Goal: Task Accomplishment & Management: Use online tool/utility

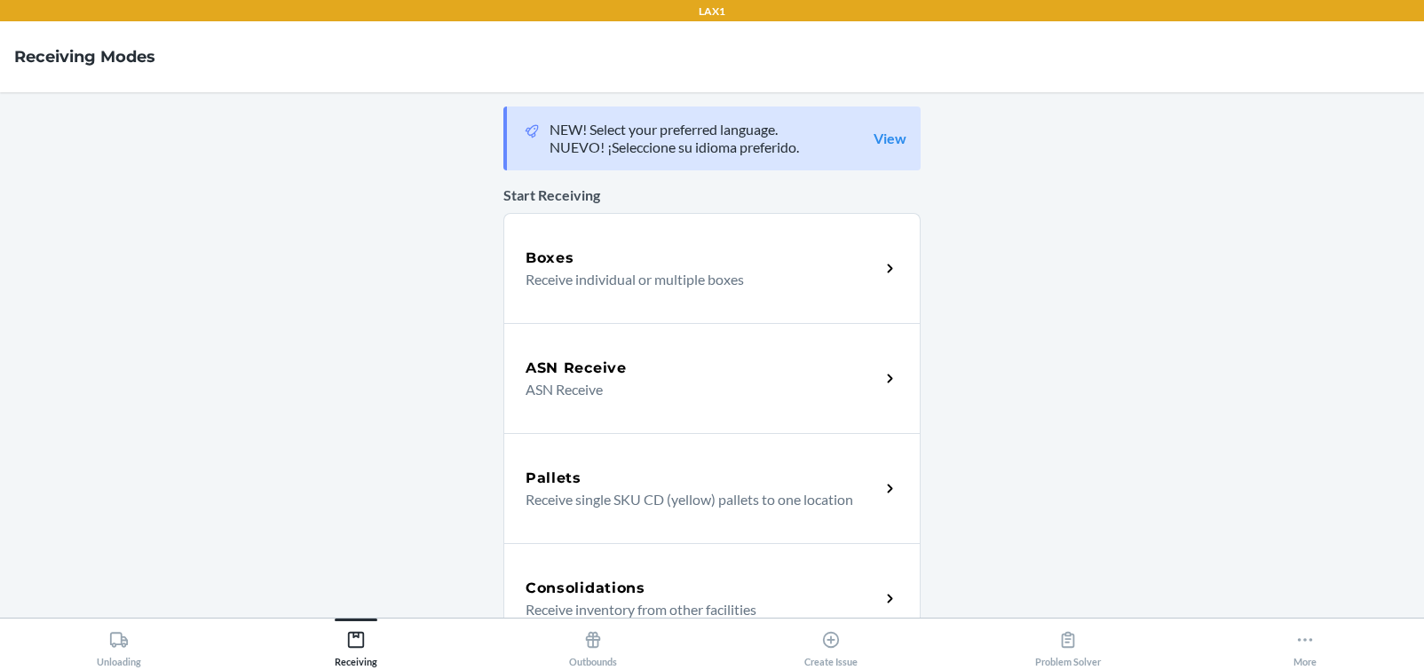
click at [692, 270] on p "Receive individual or multiple boxes" at bounding box center [696, 279] width 340 height 21
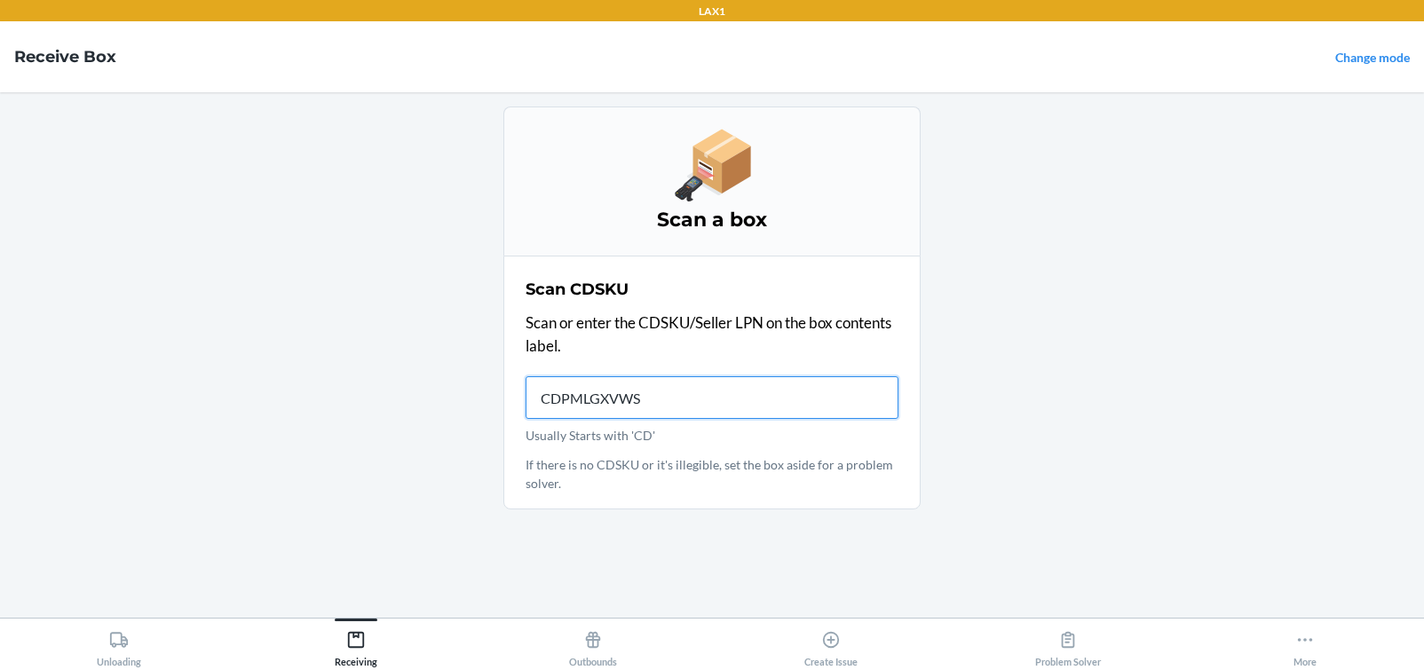
type input "CDPMLGXVWS2"
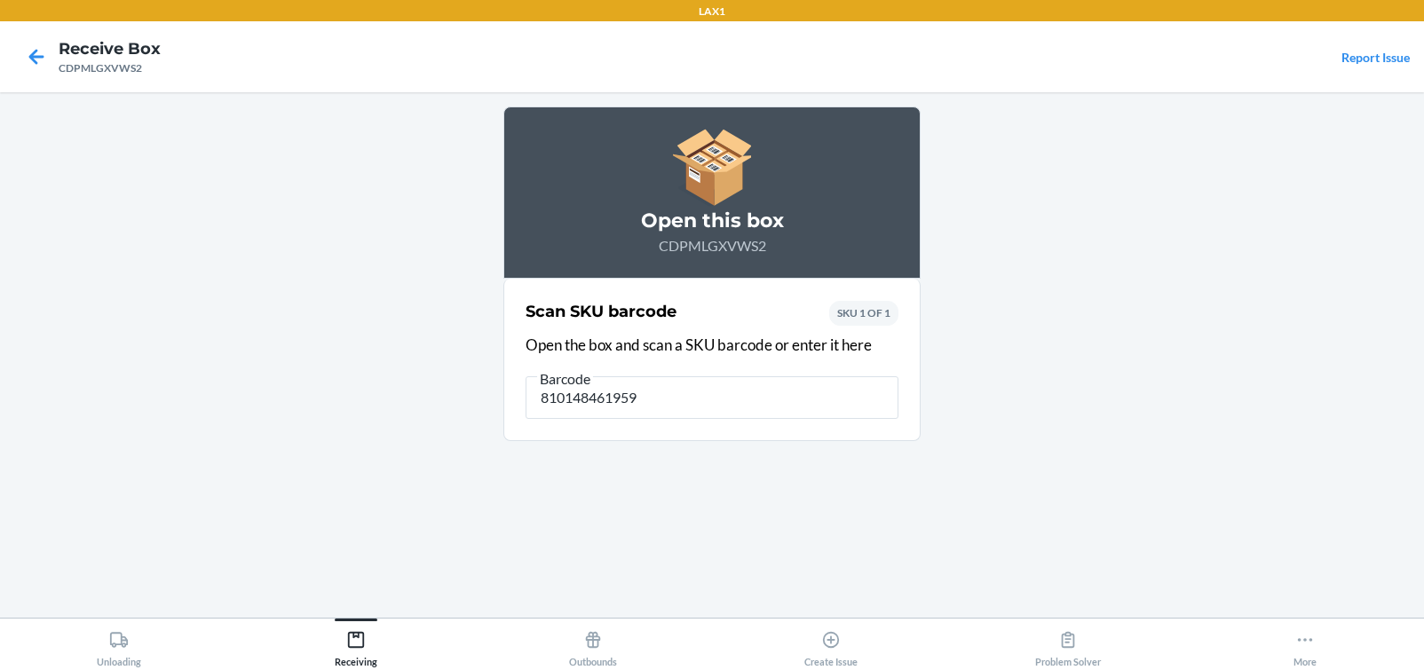
type input "810148461959"
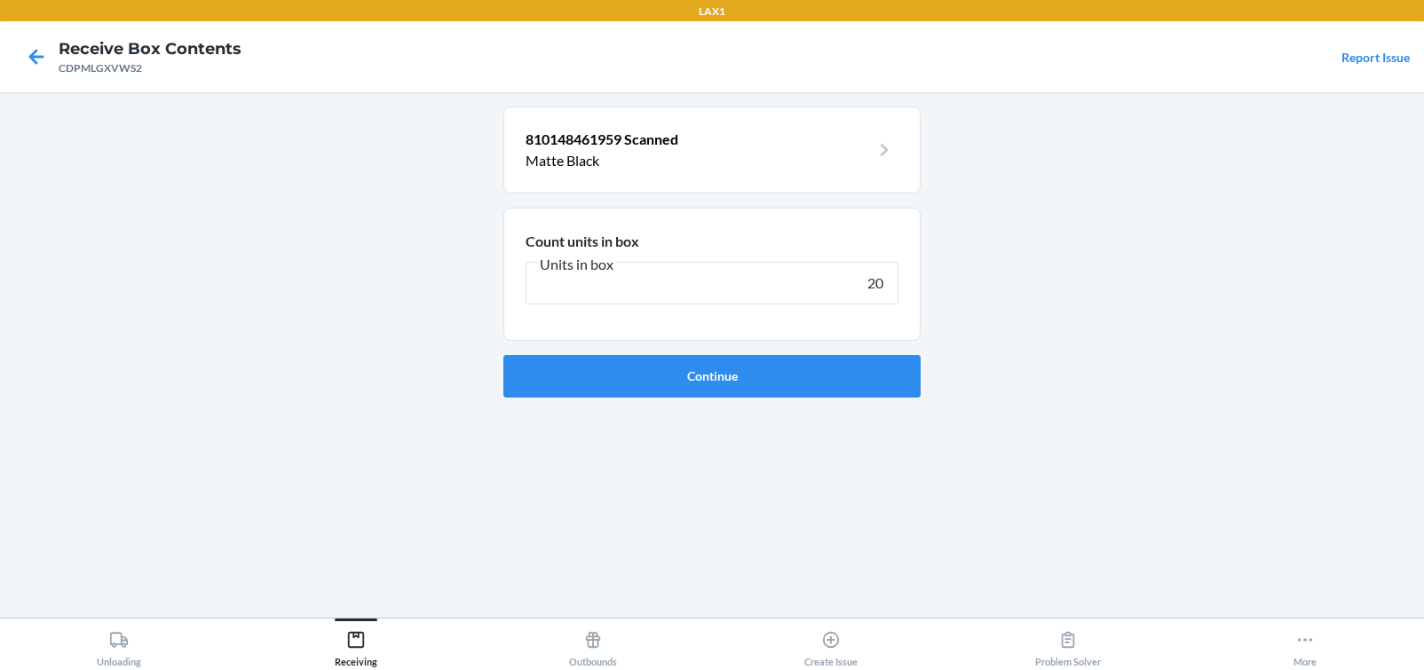
type input "200"
click button "Continue" at bounding box center [711, 376] width 417 height 43
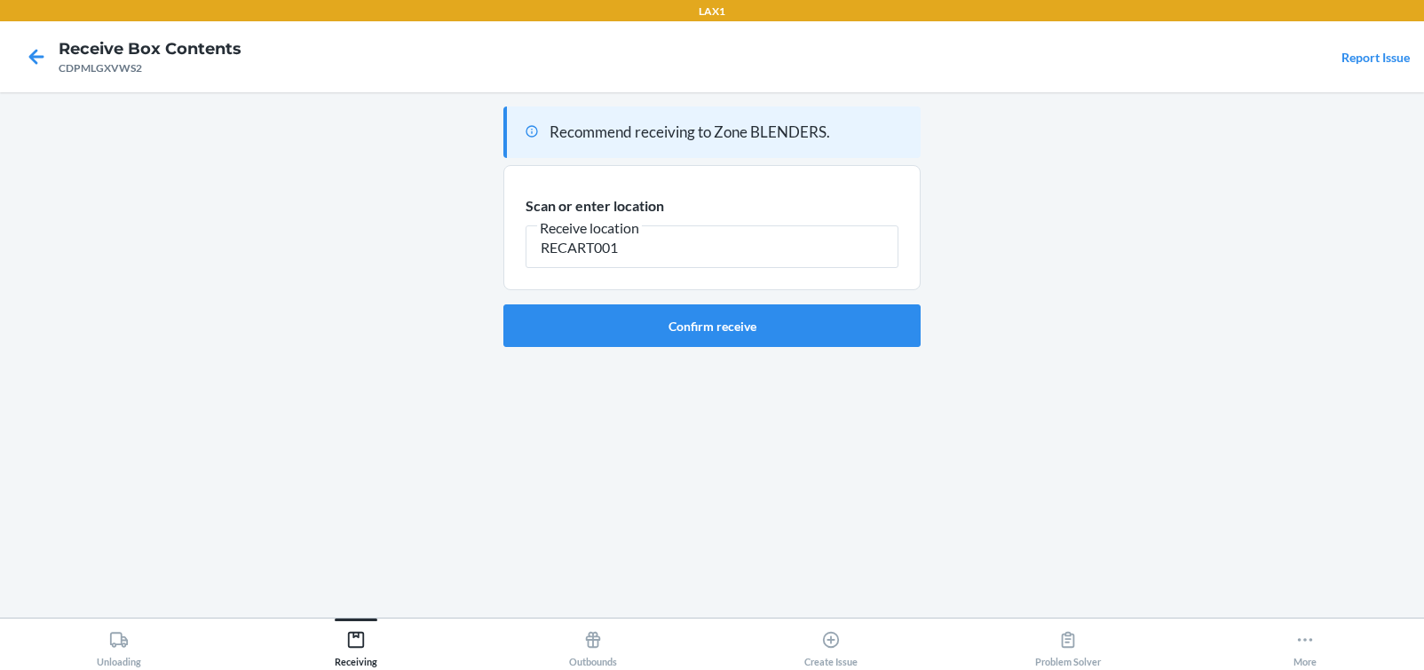
type input "RECART001"
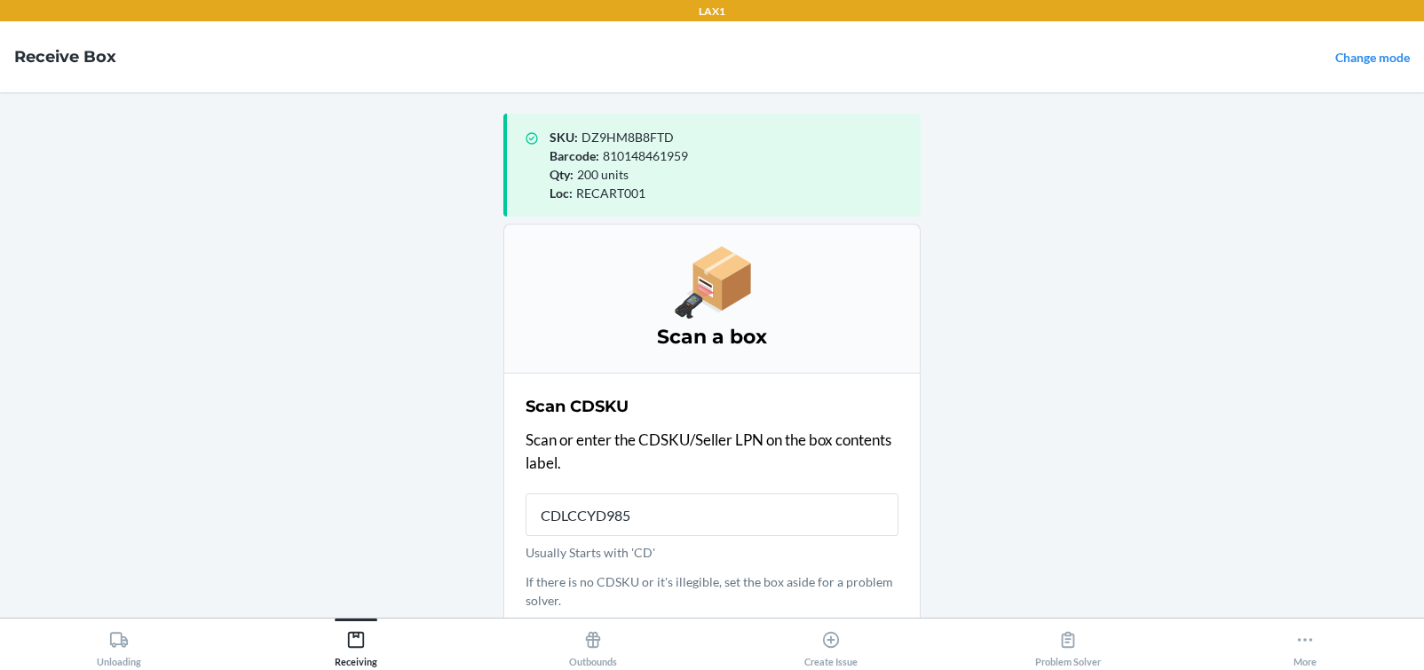
type input "CDLCCYD9858"
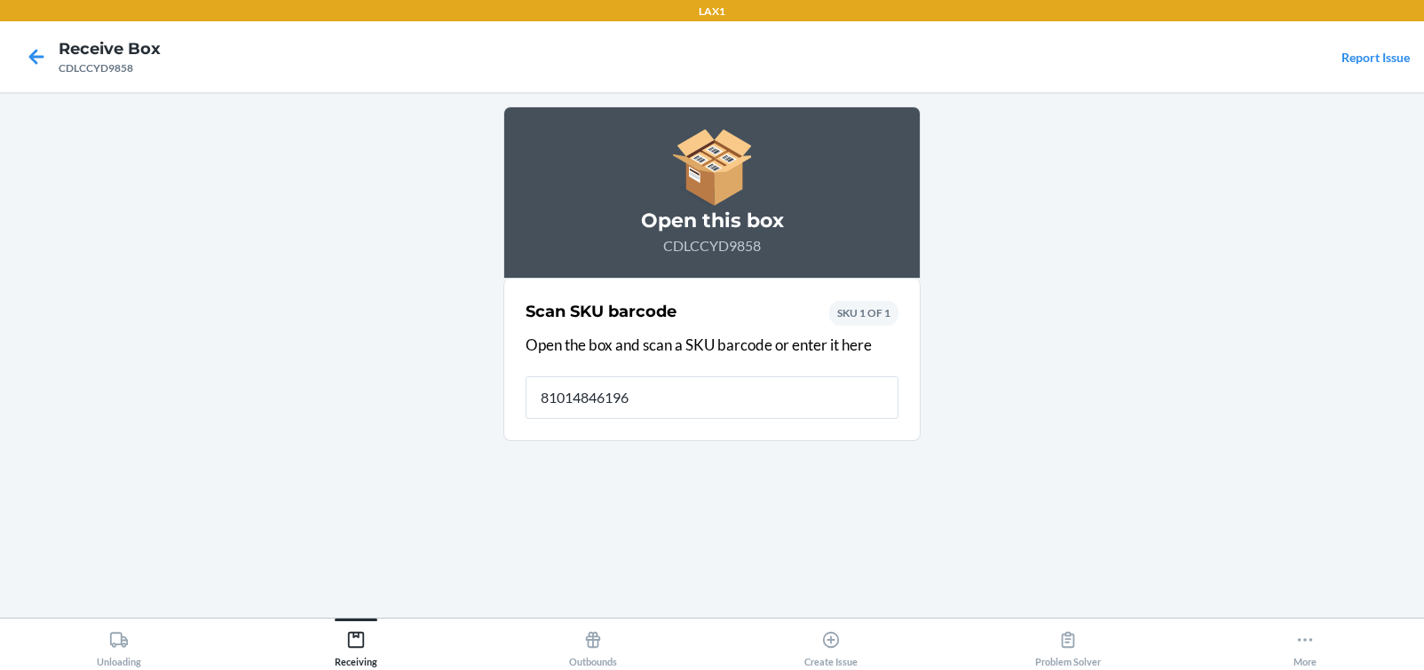
type input "810148461966"
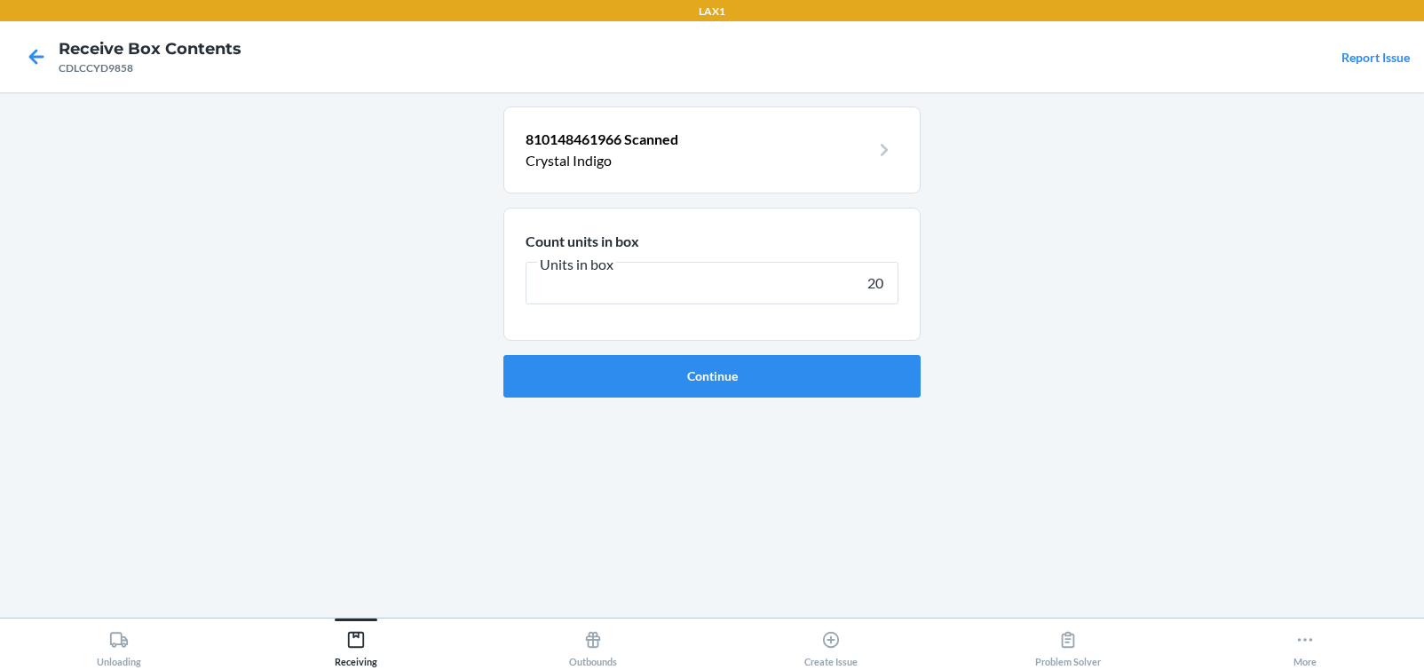
type input "200"
click button "Continue" at bounding box center [711, 376] width 417 height 43
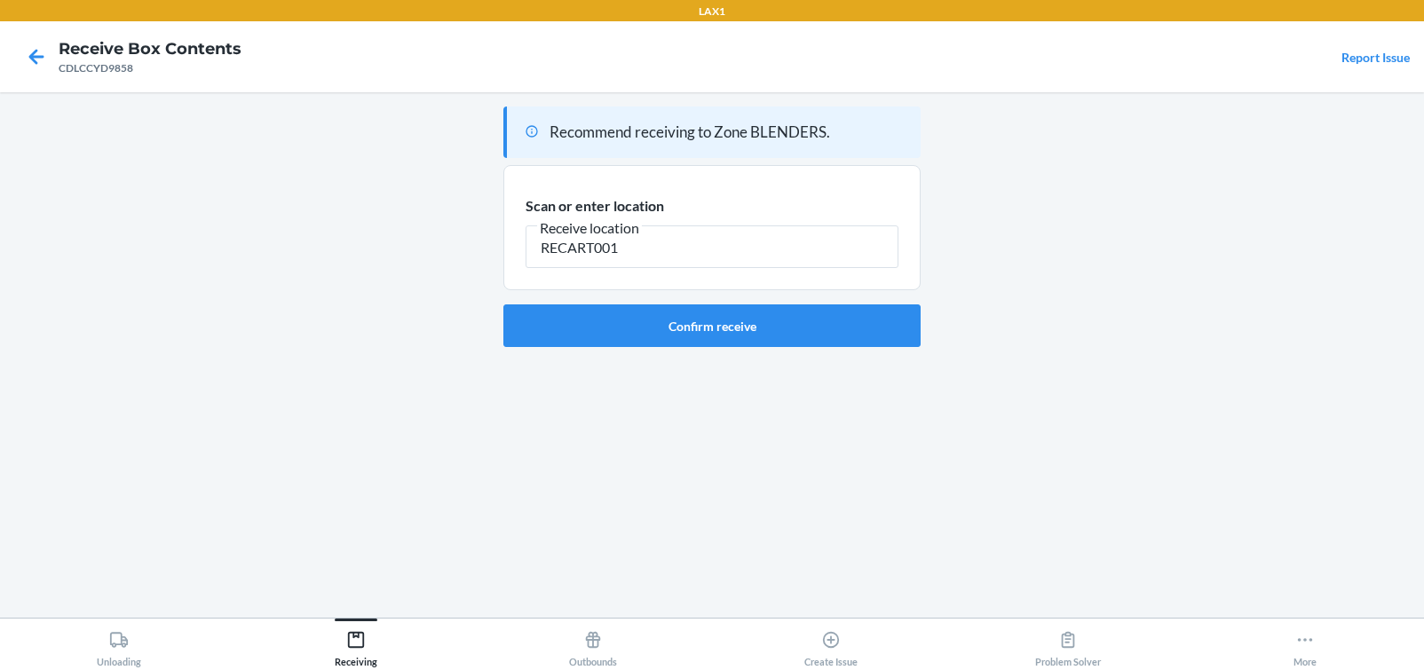
type input "RECART001"
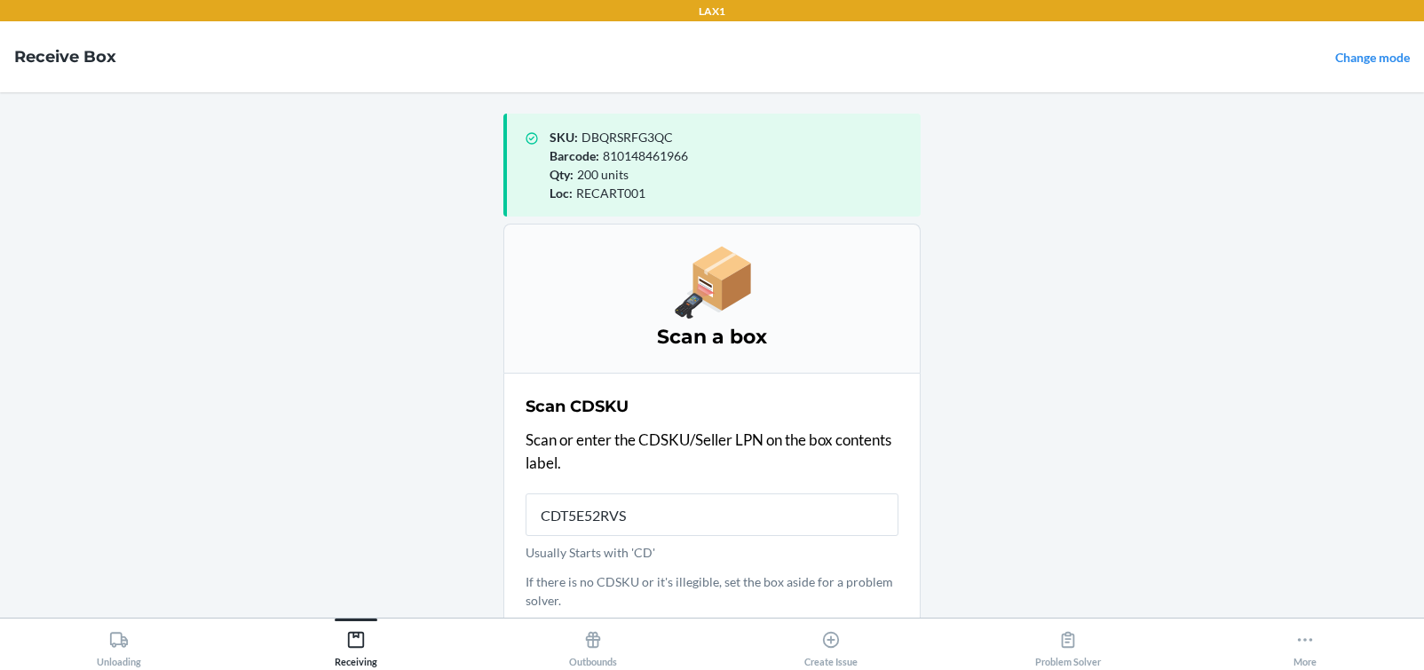
type input "CDT5E52RVSM"
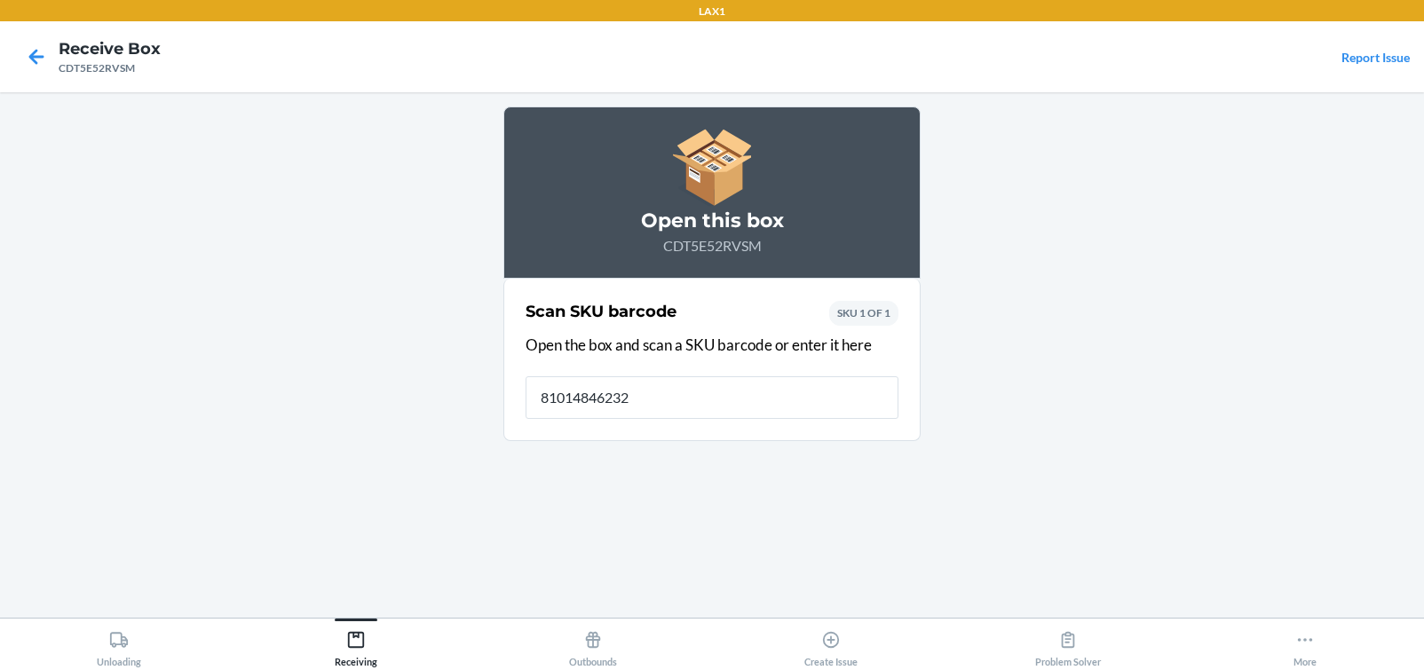
type input "810148462321"
